Goal: Find specific page/section: Find specific page/section

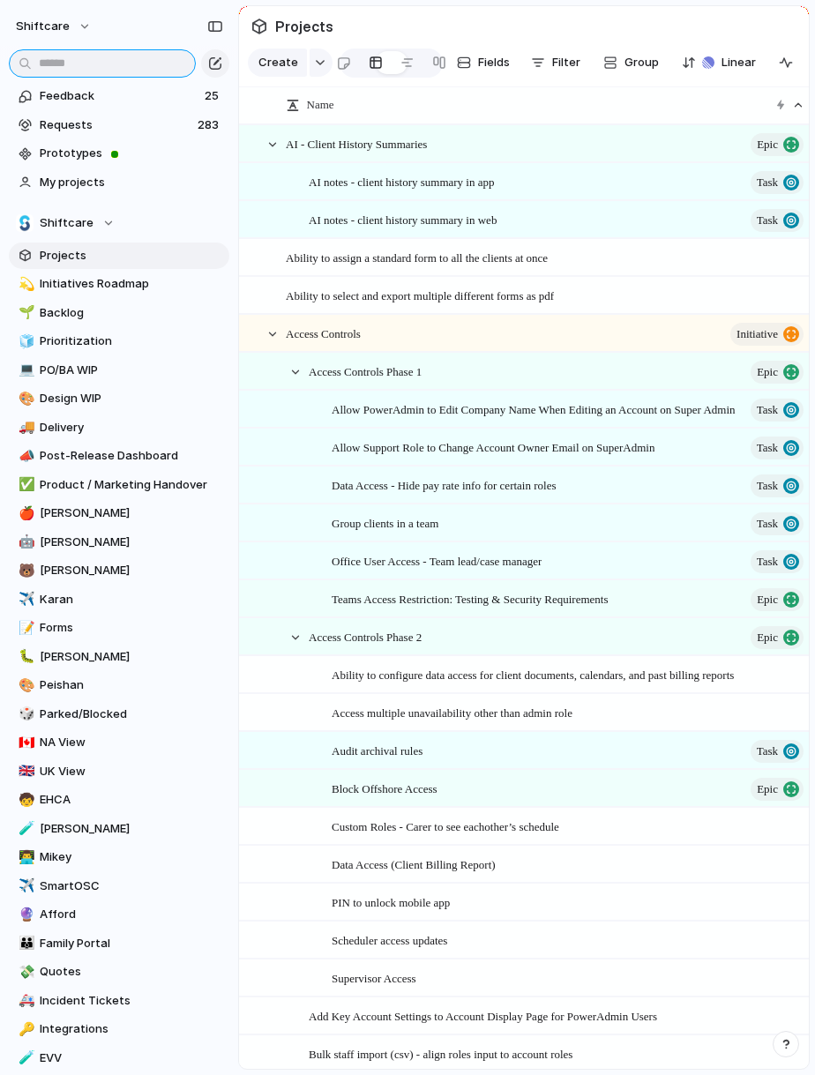
click at [108, 67] on input "text" at bounding box center [102, 63] width 187 height 28
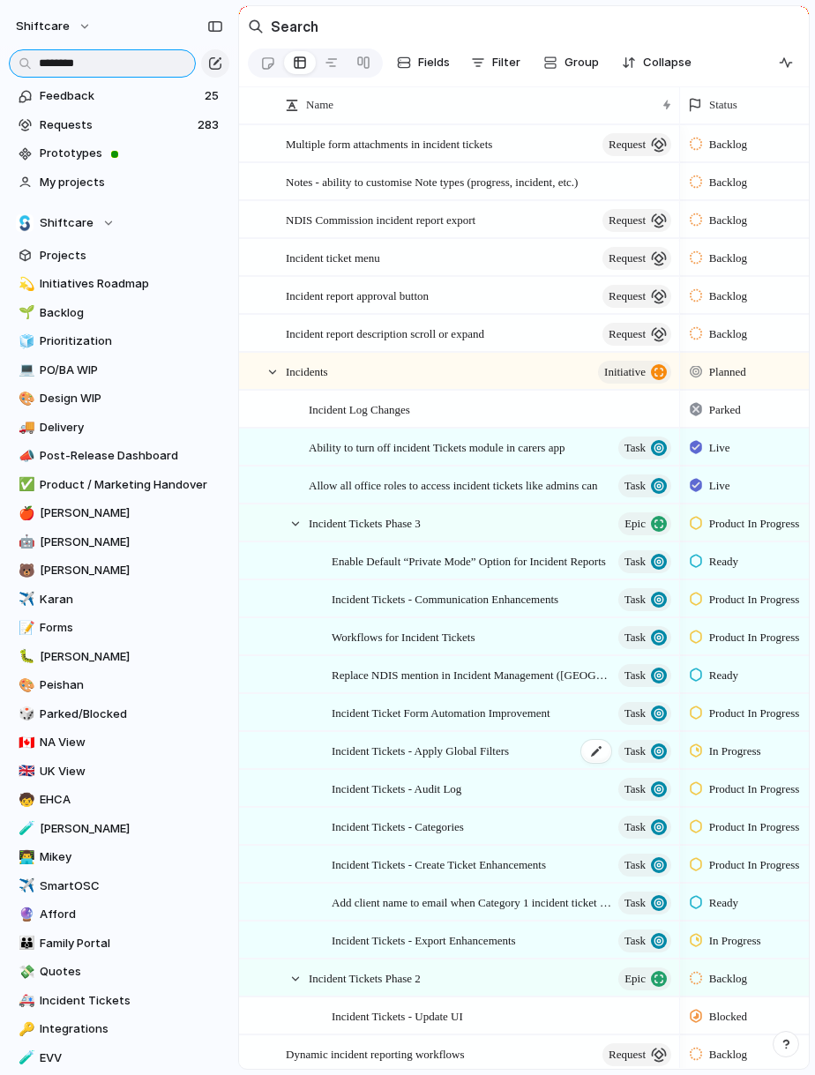
type input "********"
click at [501, 740] on span "Incident Tickets - Apply Global Filters" at bounding box center [419, 750] width 177 height 20
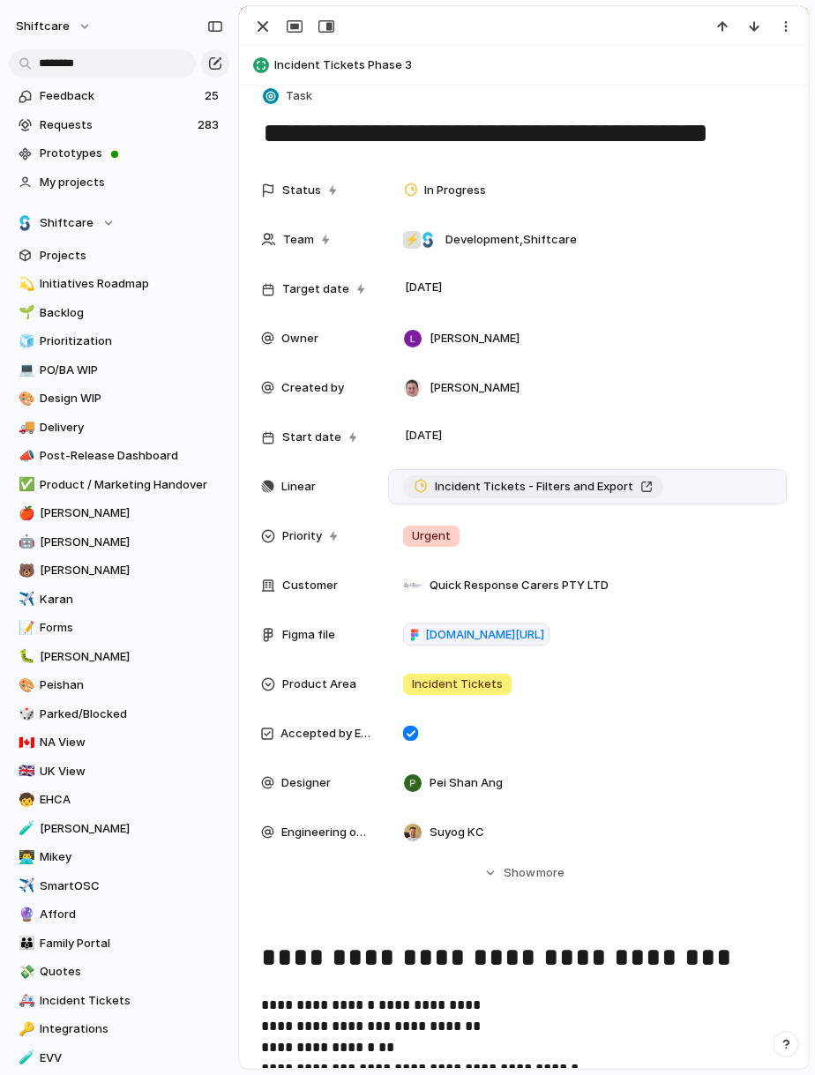
scroll to position [290, 0]
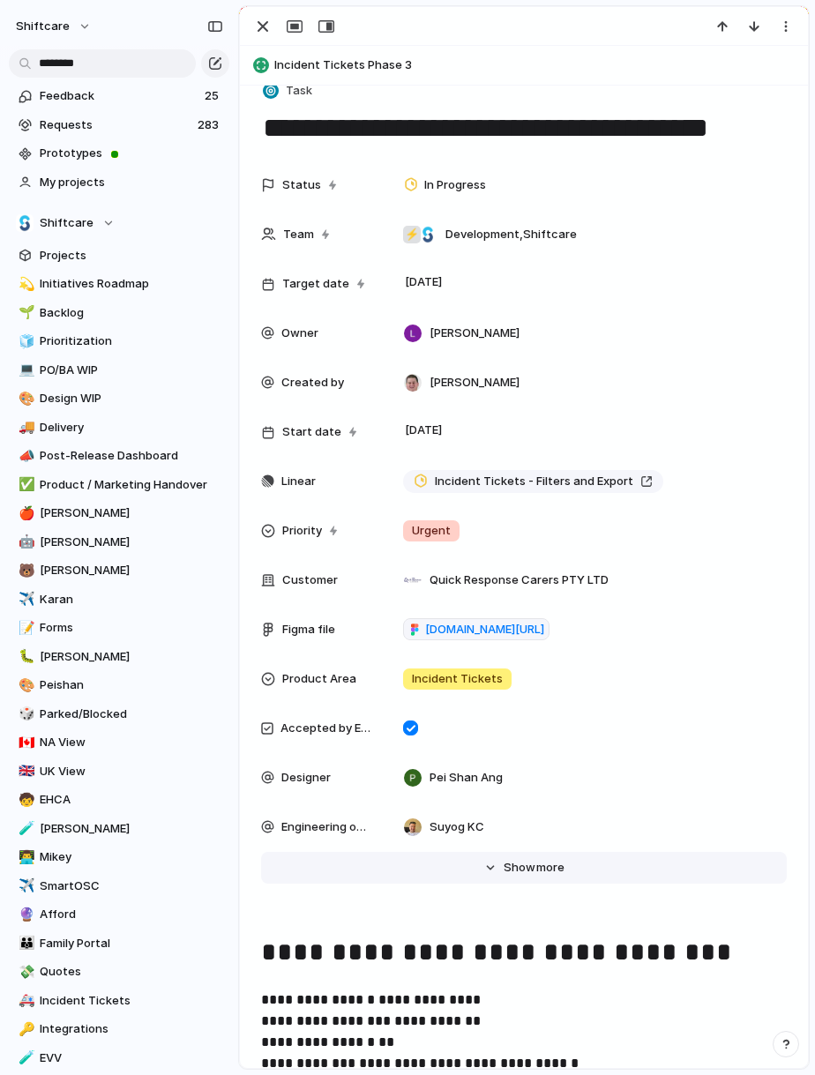
click at [530, 868] on span "Show" at bounding box center [519, 868] width 32 height 18
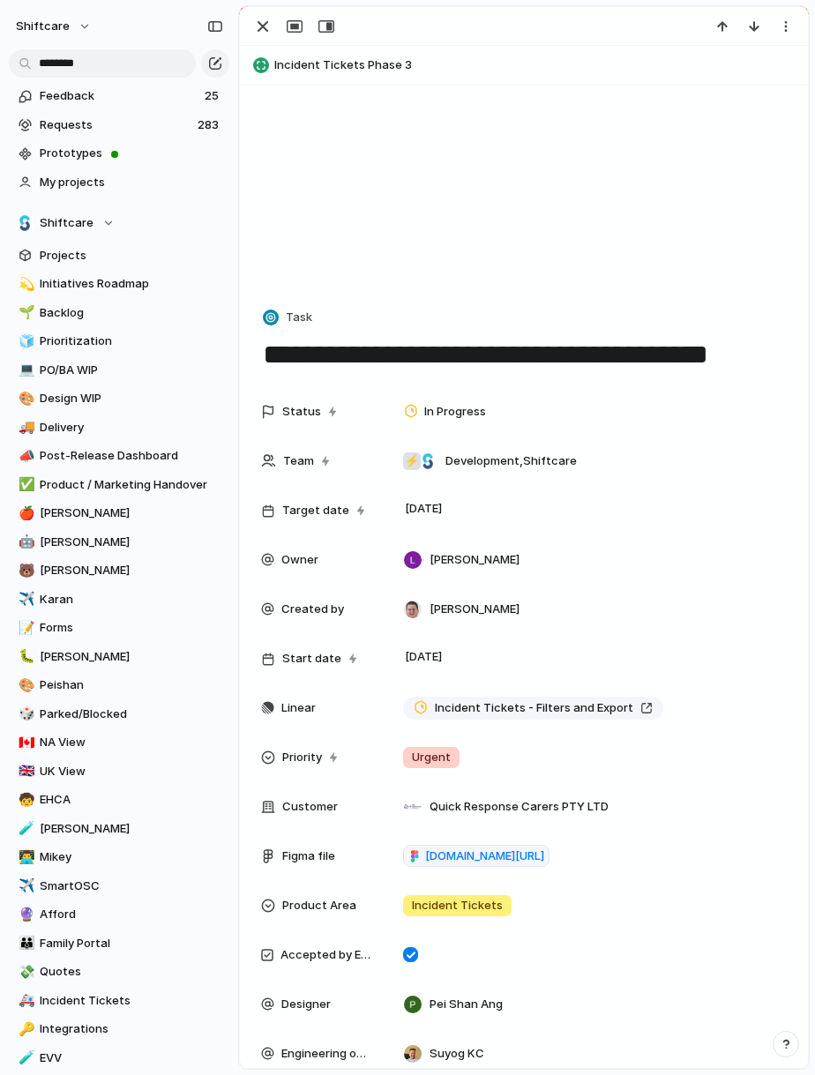
scroll to position [59, 0]
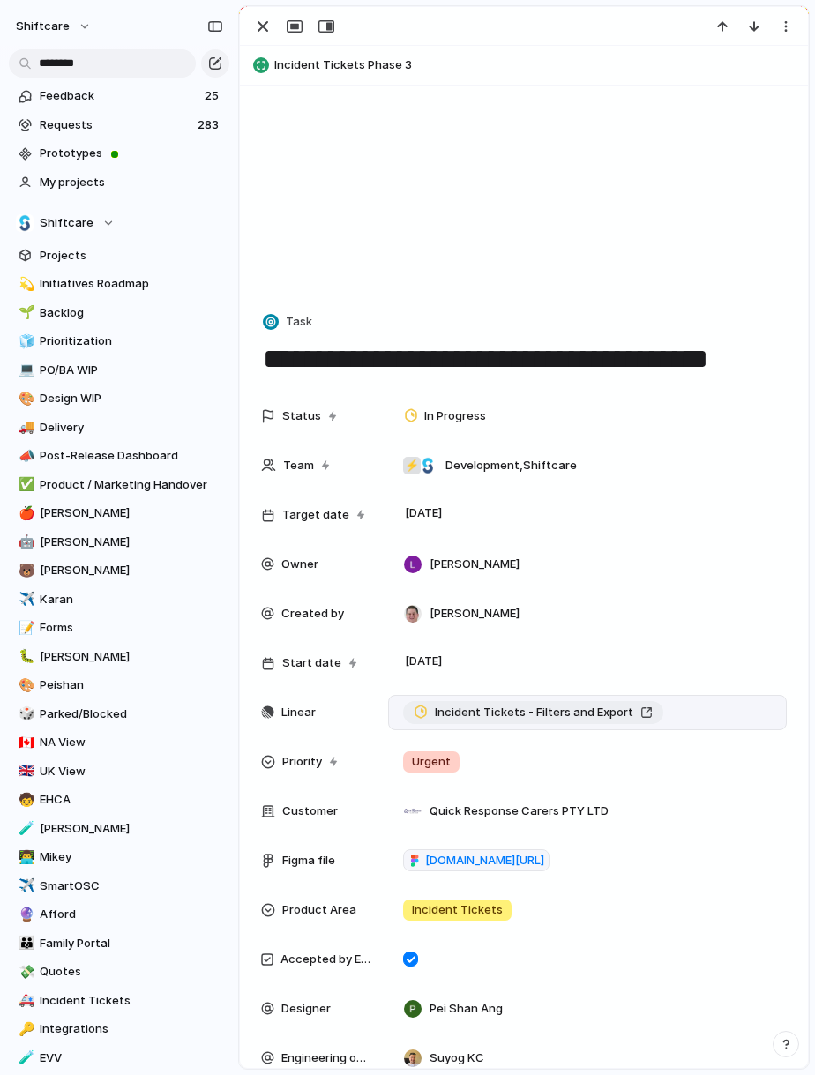
click at [477, 719] on span "Incident Tickets - Filters and Export" at bounding box center [534, 712] width 198 height 18
